Goal: Task Accomplishment & Management: Complete application form

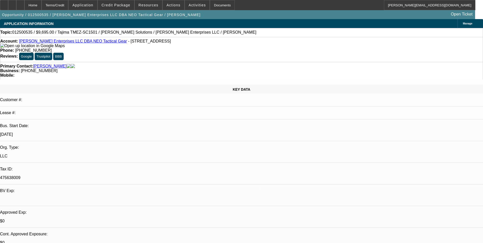
select select "0"
select select "2"
select select "0"
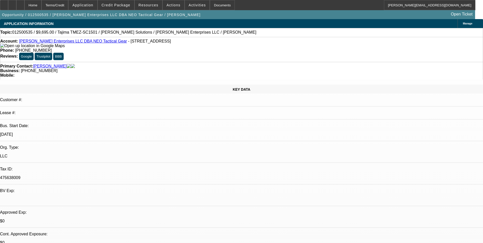
select select "0"
select select "1"
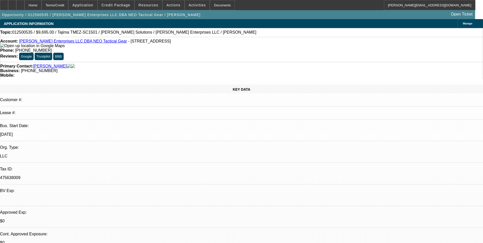
select select "2"
select select "6"
select select "1"
select select "2"
select select "6"
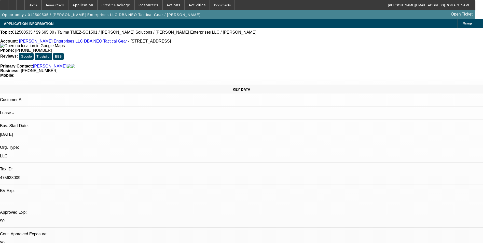
select select "1"
select select "2"
select select "6"
select select "1"
select select "2"
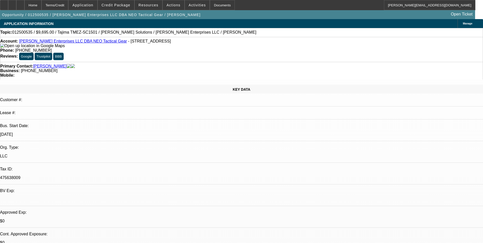
select select "6"
